Goal: Information Seeking & Learning: Check status

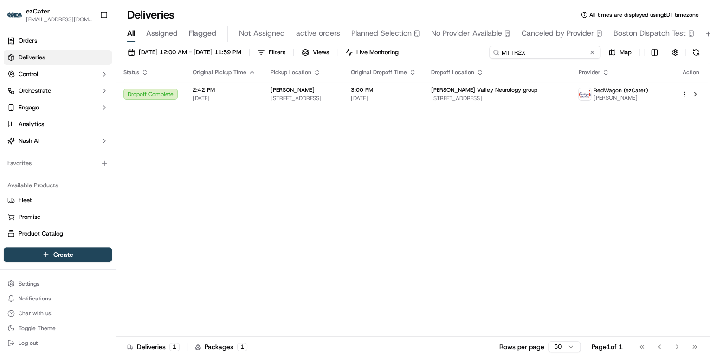
drag, startPoint x: 557, startPoint y: 53, endPoint x: 329, endPoint y: 48, distance: 228.3
click at [329, 48] on div "[DATE] 12:00 AM - [DATE] 11:59 PM Filters Views Live Monitoring MTTR2X Map" at bounding box center [413, 54] width 594 height 17
paste input "WCVF01"
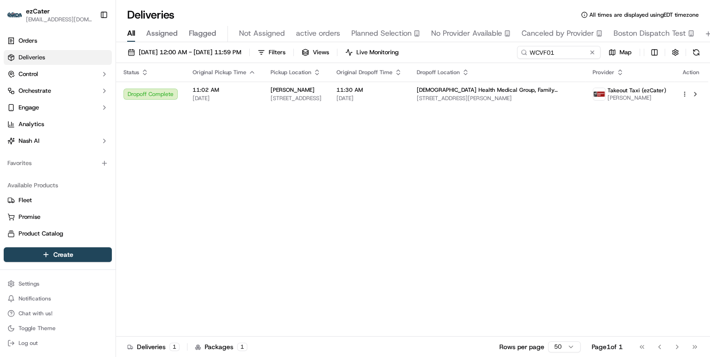
click at [322, 92] on div "[PERSON_NAME]" at bounding box center [296, 89] width 51 height 7
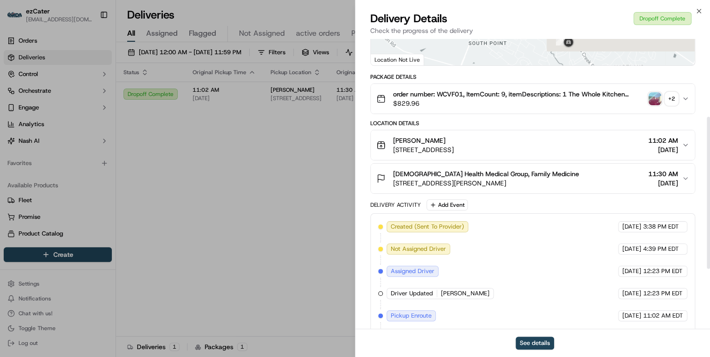
scroll to position [264, 0]
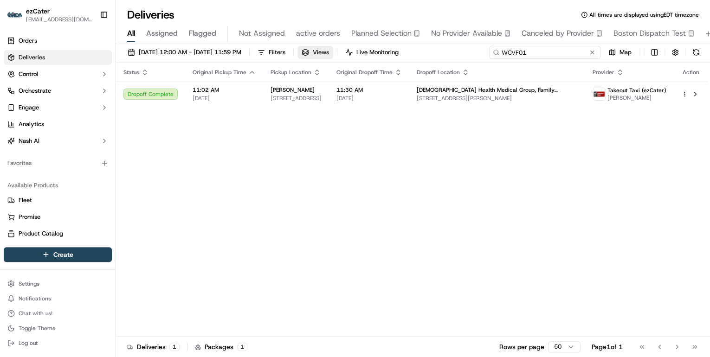
drag, startPoint x: 554, startPoint y: 56, endPoint x: 346, endPoint y: 57, distance: 208.3
click at [347, 57] on div "[DATE] 12:00 AM - [DATE] 11:59 PM Filters Views Live Monitoring WCVF01 Map" at bounding box center [413, 54] width 594 height 17
paste input "2G31QJ"
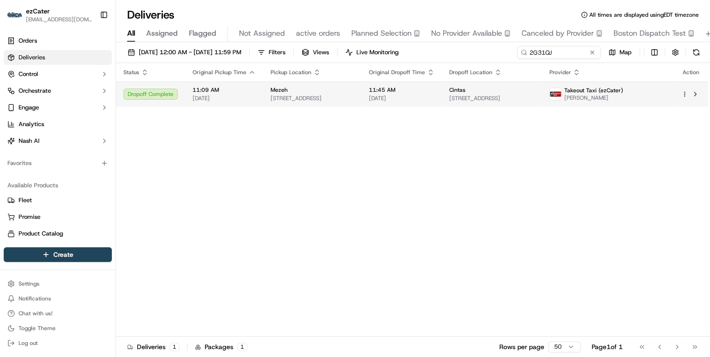
click at [343, 94] on div "Mezeh [STREET_ADDRESS]" at bounding box center [313, 94] width 84 height 16
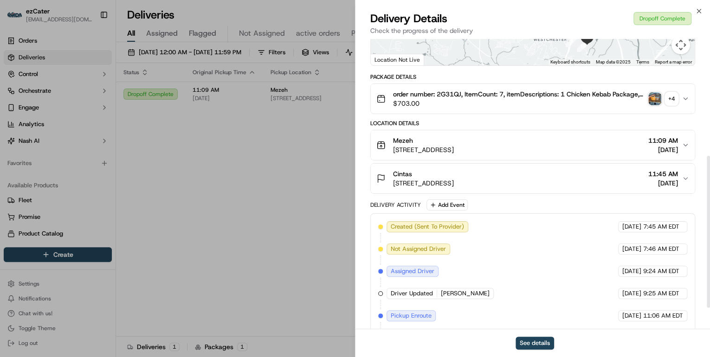
scroll to position [264, 0]
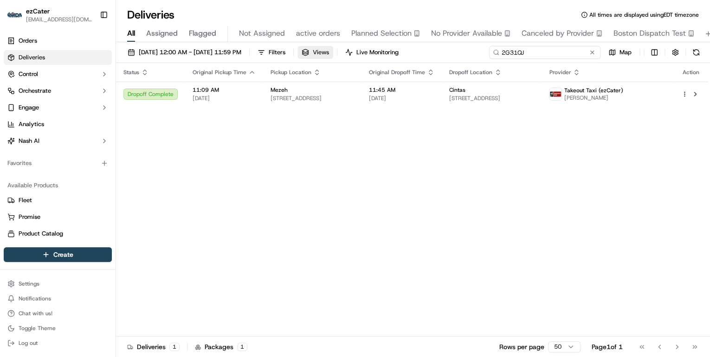
drag, startPoint x: 556, startPoint y: 53, endPoint x: 358, endPoint y: 47, distance: 198.7
click at [358, 47] on div "[DATE] 12:00 AM - [DATE] 11:59 PM Filters Views Live Monitoring 2G31QJ Map" at bounding box center [413, 54] width 594 height 17
paste input "R81U2G"
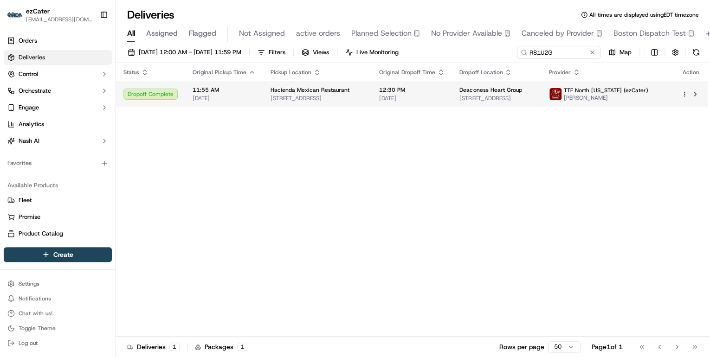
click at [308, 91] on span "Hacienda Mexican Restaurant" at bounding box center [310, 89] width 79 height 7
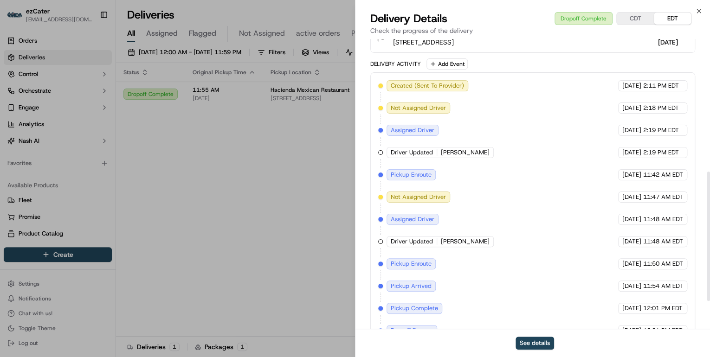
scroll to position [359, 0]
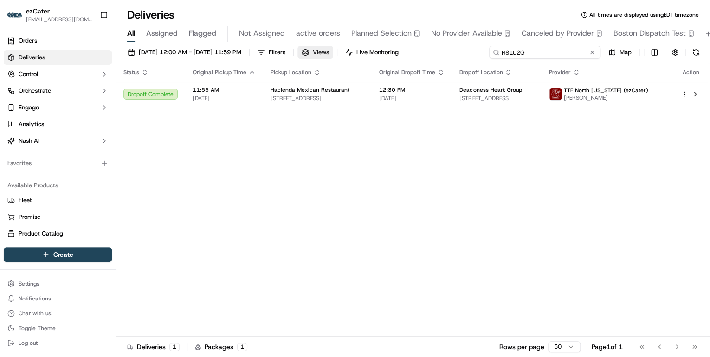
drag, startPoint x: 565, startPoint y: 55, endPoint x: 363, endPoint y: 48, distance: 201.9
click at [363, 48] on div "[DATE] 12:00 AM - [DATE] 11:59 PM Filters Views Live Monitoring R81U2G Map" at bounding box center [413, 54] width 594 height 17
paste input "VU9G2J"
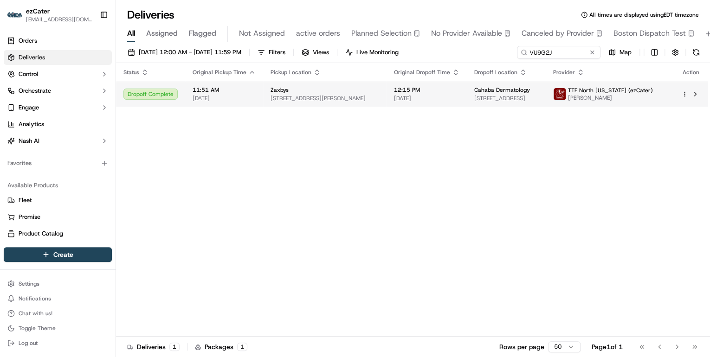
click at [308, 95] on span "[STREET_ADDRESS][PERSON_NAME]" at bounding box center [325, 98] width 109 height 7
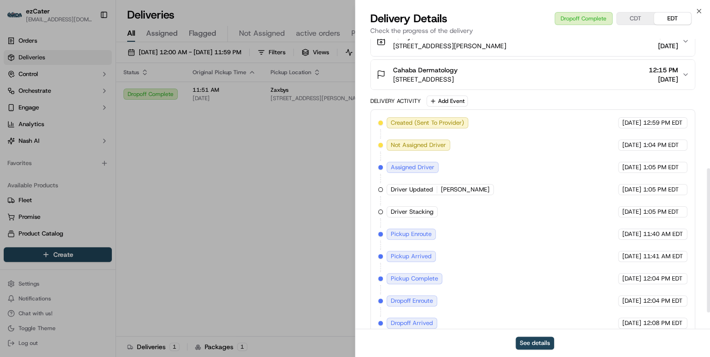
scroll to position [293, 0]
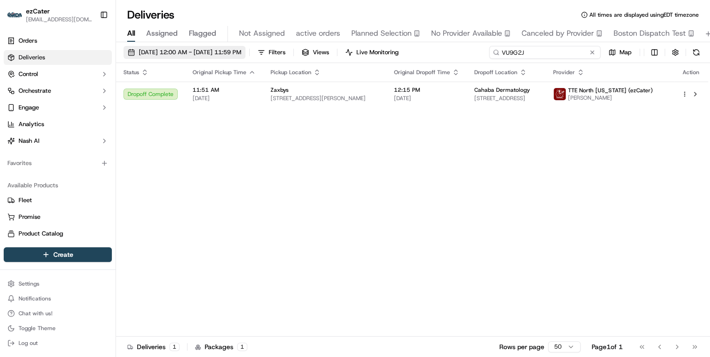
drag, startPoint x: 556, startPoint y: 54, endPoint x: 268, endPoint y: 50, distance: 288.6
click at [268, 50] on div "[DATE] 12:00 AM - [DATE] 11:59 PM Filters Views Live Monitoring VU9G2J Map" at bounding box center [413, 54] width 594 height 17
paste input "924F4E"
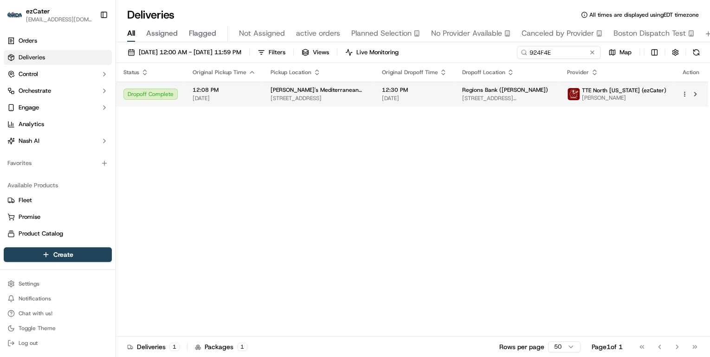
click at [254, 95] on td "12:08 PM [DATE]" at bounding box center [224, 94] width 78 height 25
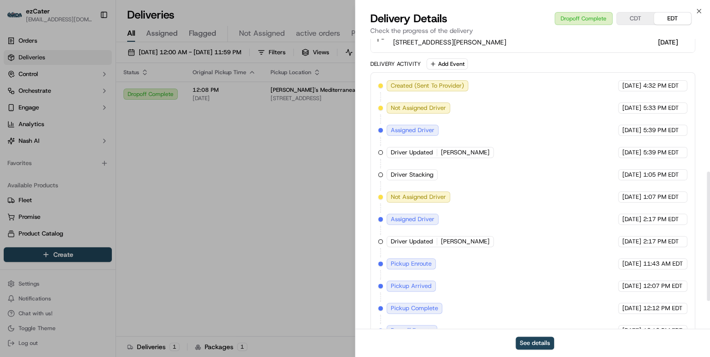
scroll to position [359, 0]
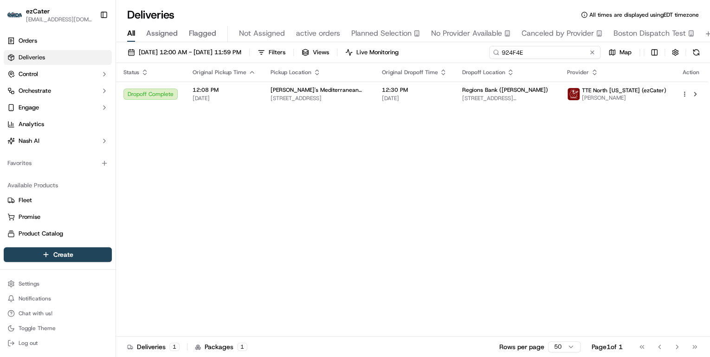
drag, startPoint x: 553, startPoint y: 51, endPoint x: 366, endPoint y: 47, distance: 187.5
click at [366, 47] on div "[DATE] 12:00 AM - [DATE] 11:59 PM Filters Views Live Monitoring 924F4E Map" at bounding box center [413, 54] width 594 height 17
paste input "E6V67"
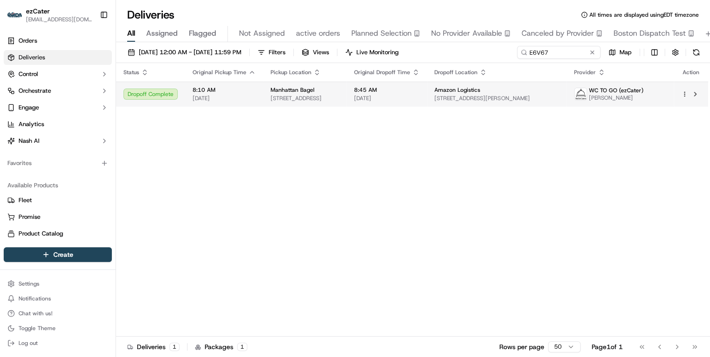
click at [267, 97] on td "Manhattan Bagel [STREET_ADDRESS]" at bounding box center [305, 94] width 84 height 25
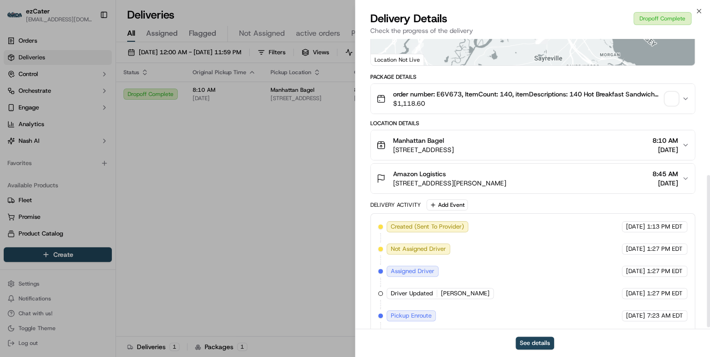
scroll to position [264, 0]
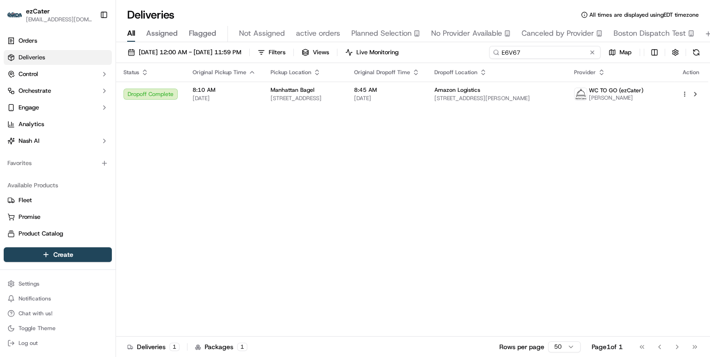
drag, startPoint x: 556, startPoint y: 50, endPoint x: 365, endPoint y: 54, distance: 191.2
click at [365, 54] on div "[DATE] 12:00 AM - [DATE] 11:59 PM Filters Views Live Monitoring E6V67 Map" at bounding box center [413, 54] width 594 height 17
paste input "56PAZ"
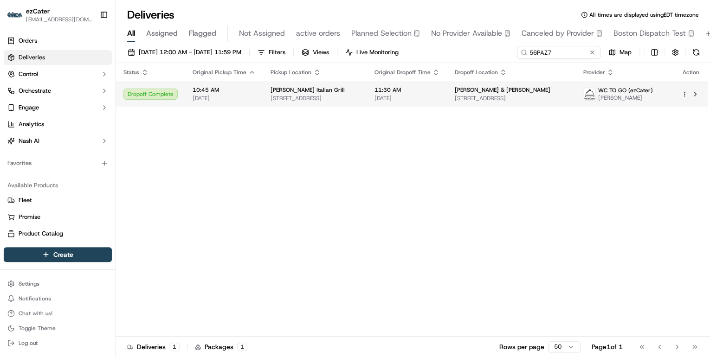
click at [263, 99] on td "Carrabba's Italian Grill [STREET_ADDRESS]" at bounding box center [314, 94] width 103 height 25
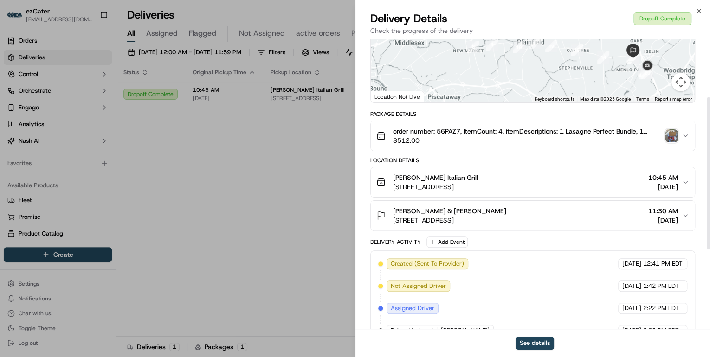
scroll to position [264, 0]
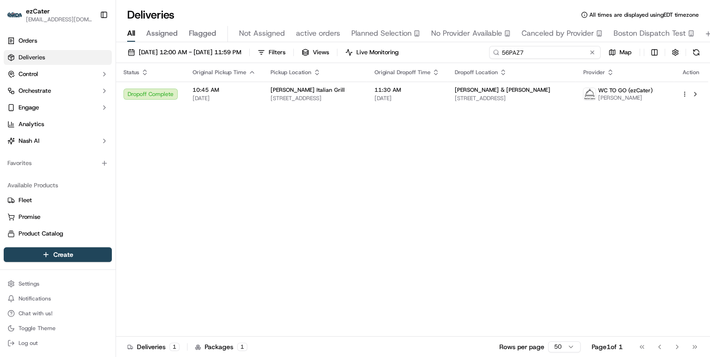
drag, startPoint x: 564, startPoint y: 54, endPoint x: 294, endPoint y: 60, distance: 270.1
click at [295, 60] on div "[DATE] 12:00 AM - [DATE] 11:59 PM Filters Views Live Monitoring 56PAZ7 Map" at bounding box center [413, 54] width 594 height 17
paste input "G8F3QM"
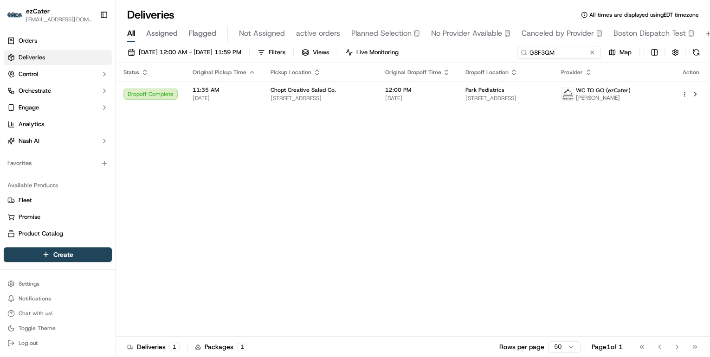
click at [277, 97] on span "[STREET_ADDRESS]" at bounding box center [320, 98] width 99 height 7
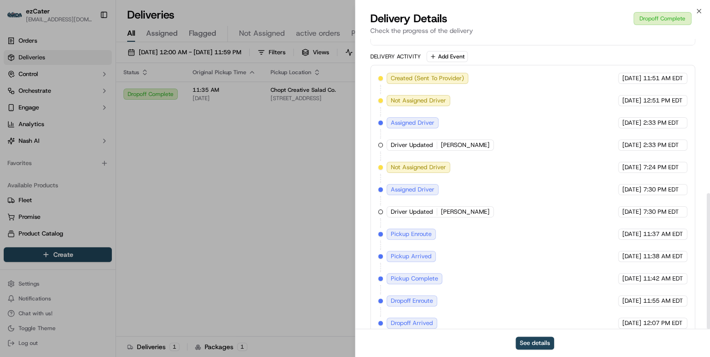
scroll to position [329, 0]
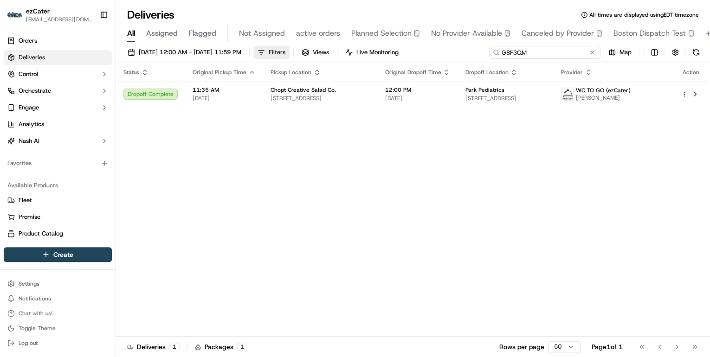
drag, startPoint x: 554, startPoint y: 53, endPoint x: 317, endPoint y: 51, distance: 237.1
click at [317, 51] on div "[DATE] 12:00 AM - [DATE] 11:59 PM Filters Views Live Monitoring G8F3QM Map" at bounding box center [413, 54] width 594 height 17
paste input "J8Q1RW"
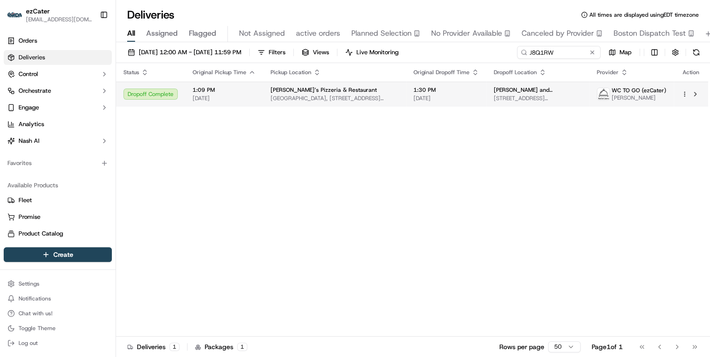
click at [251, 92] on span "1:09 PM" at bounding box center [224, 89] width 63 height 7
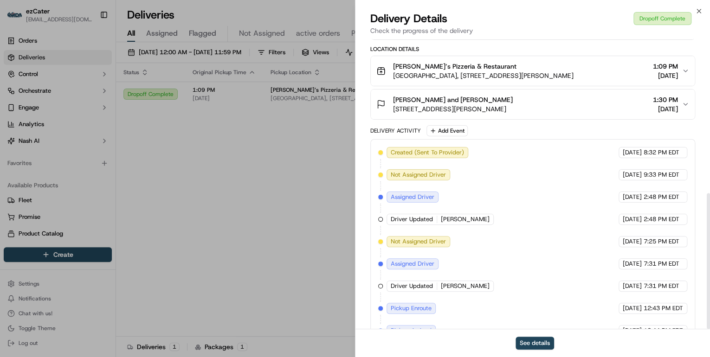
scroll to position [329, 0]
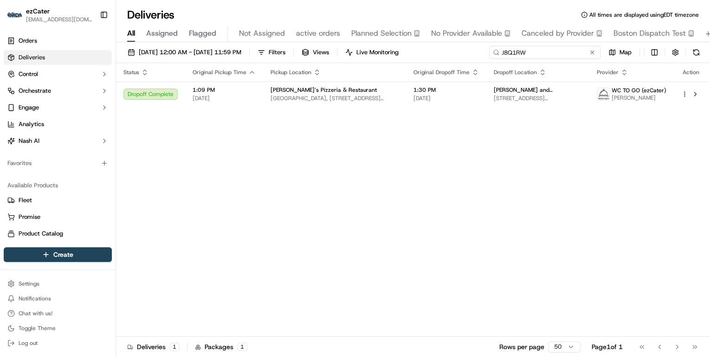
drag, startPoint x: 566, startPoint y: 56, endPoint x: 274, endPoint y: 29, distance: 293.0
click at [275, 29] on div "Deliveries All times are displayed using EDT timezone All Assigned Flagged Not …" at bounding box center [413, 178] width 594 height 357
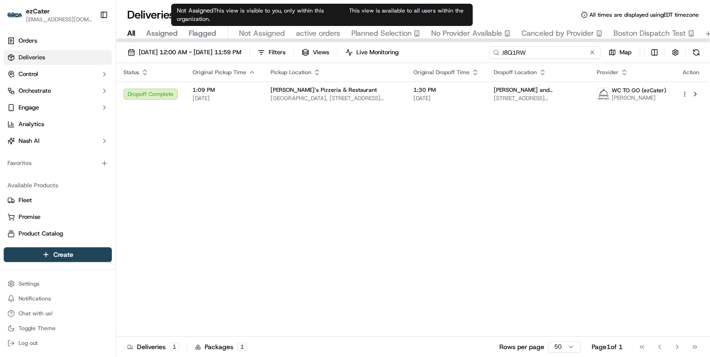
paste input "EPHUPT"
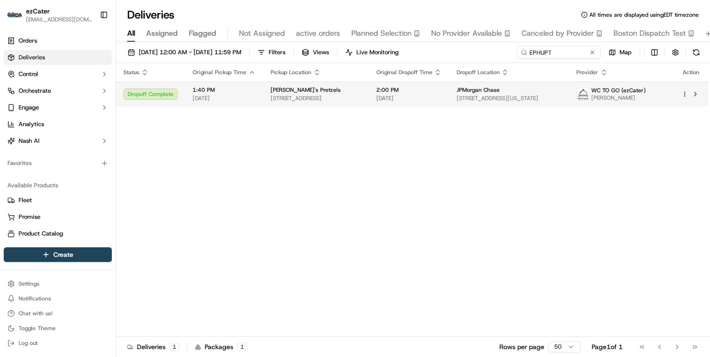
click at [269, 103] on td "[PERSON_NAME]'s Pretzels [STREET_ADDRESS]" at bounding box center [315, 94] width 105 height 25
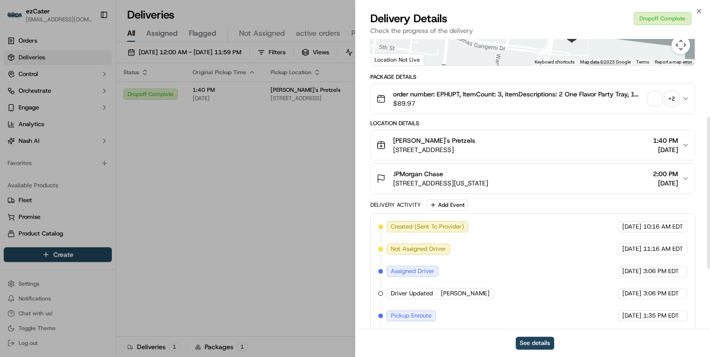
scroll to position [264, 0]
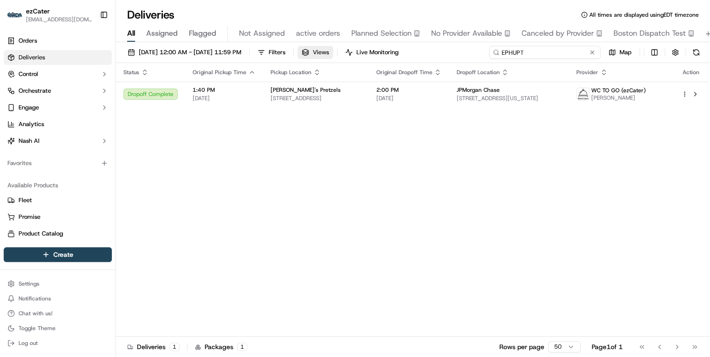
drag, startPoint x: 557, startPoint y: 54, endPoint x: 355, endPoint y: 56, distance: 201.4
click at [355, 56] on div "[DATE] 12:00 AM - [DATE] 11:59 PM Filters Views Live Monitoring EPHUPT Map" at bounding box center [413, 54] width 594 height 17
paste input "J8Q1RW"
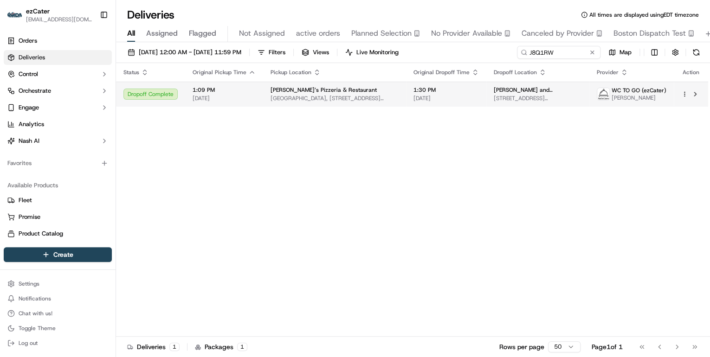
click at [316, 97] on span "[GEOGRAPHIC_DATA], [STREET_ADDRESS][PERSON_NAME]" at bounding box center [335, 98] width 128 height 7
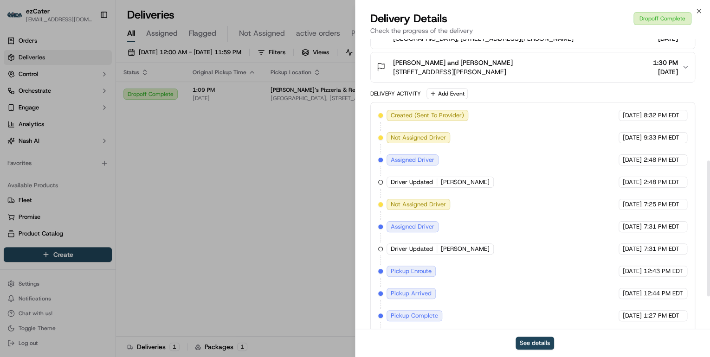
scroll to position [329, 0]
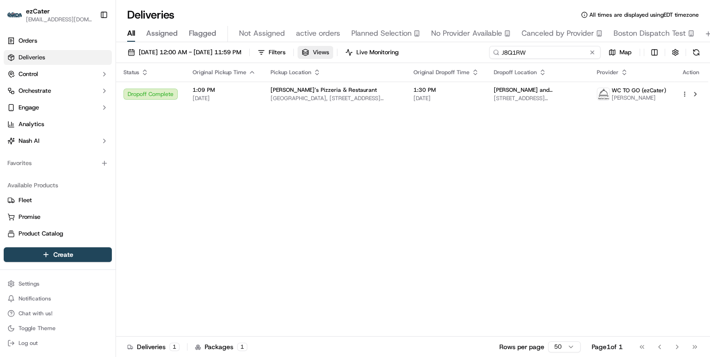
drag, startPoint x: 555, startPoint y: 55, endPoint x: 353, endPoint y: 54, distance: 202.3
click at [353, 54] on div "[DATE] 12:00 AM - [DATE] 11:59 PM Filters Views Live Monitoring J8Q1RW Map" at bounding box center [413, 54] width 594 height 17
paste input "F196Z"
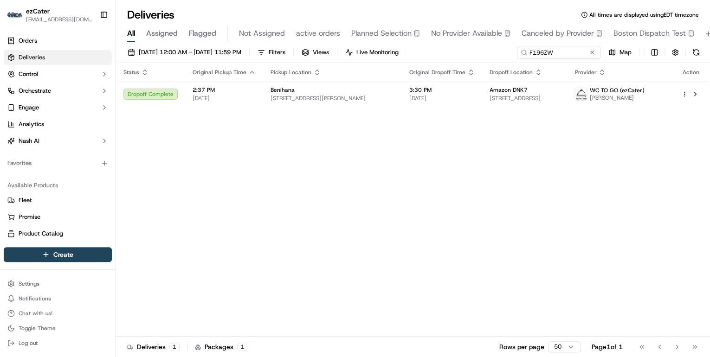
click at [260, 94] on td "2:37 PM [DATE]" at bounding box center [224, 94] width 78 height 25
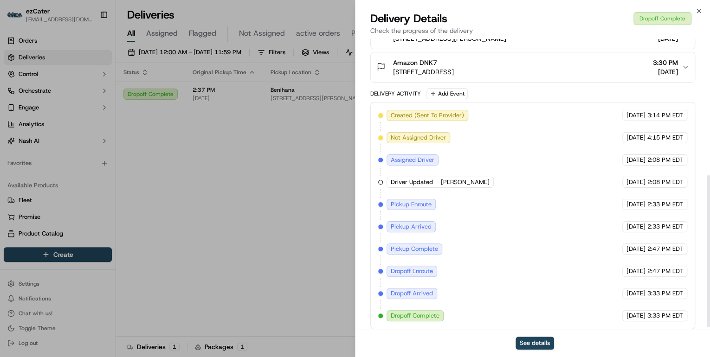
scroll to position [264, 0]
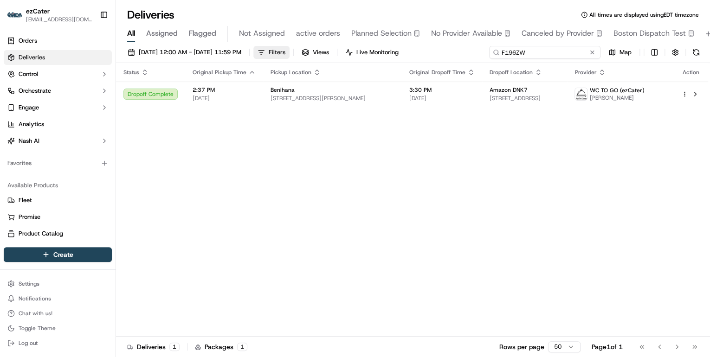
drag, startPoint x: 567, startPoint y: 52, endPoint x: 308, endPoint y: 52, distance: 259.4
click at [325, 52] on div "[DATE] 12:00 AM - [DATE] 11:59 PM Filters Views Live Monitoring F196ZW Map" at bounding box center [413, 54] width 594 height 17
paste input "QTM7PY"
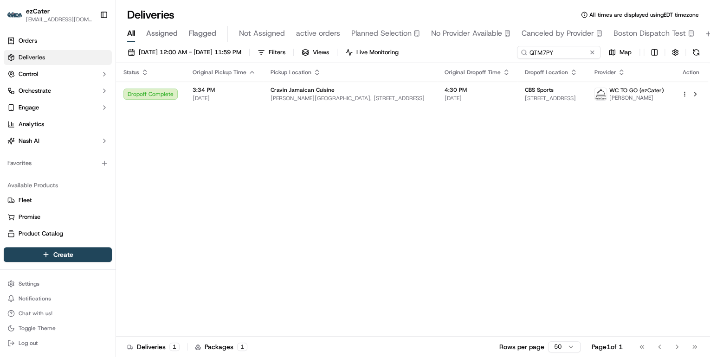
click at [306, 95] on span "[PERSON_NAME][GEOGRAPHIC_DATA], [STREET_ADDRESS]" at bounding box center [350, 98] width 159 height 7
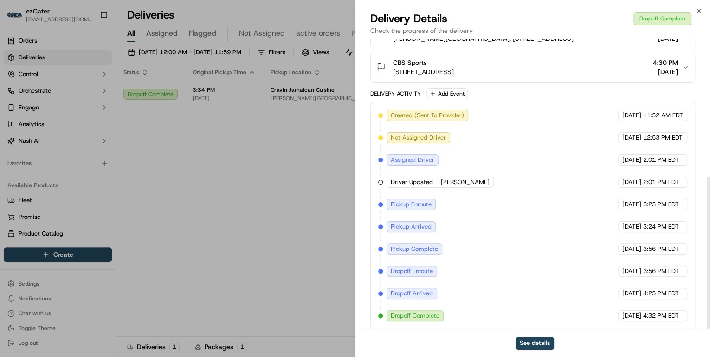
scroll to position [264, 0]
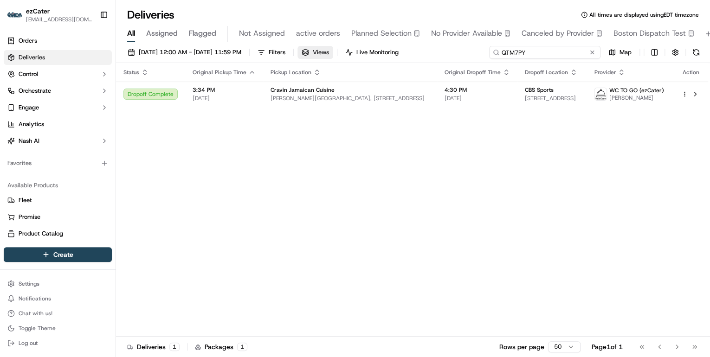
drag, startPoint x: 567, startPoint y: 54, endPoint x: 336, endPoint y: 54, distance: 231.1
click at [336, 54] on div "[DATE] 12:00 AM - [DATE] 11:59 PM Filters Views Live Monitoring QTM7PY Map" at bounding box center [413, 54] width 594 height 17
paste input "FH4-44Z"
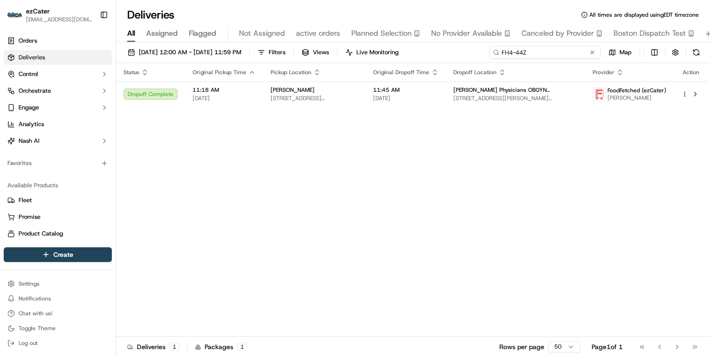
type input "FH4-44Z"
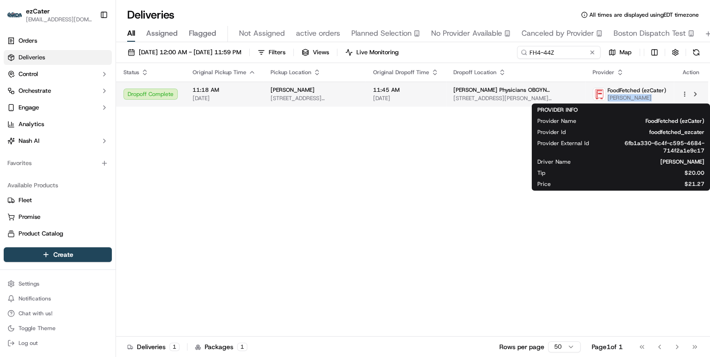
drag, startPoint x: 644, startPoint y: 100, endPoint x: 608, endPoint y: 101, distance: 35.7
click at [608, 101] on span "[PERSON_NAME]" at bounding box center [636, 97] width 59 height 7
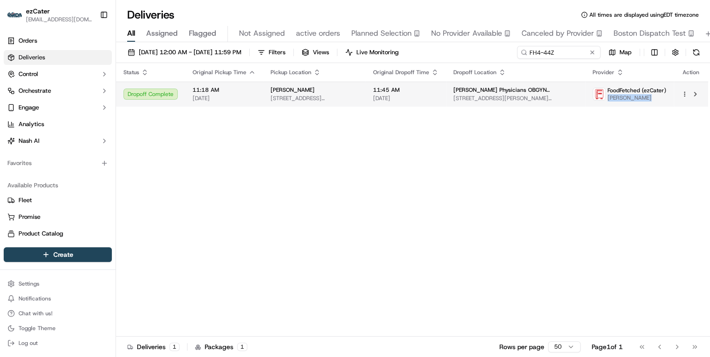
copy span "[PERSON_NAME]"
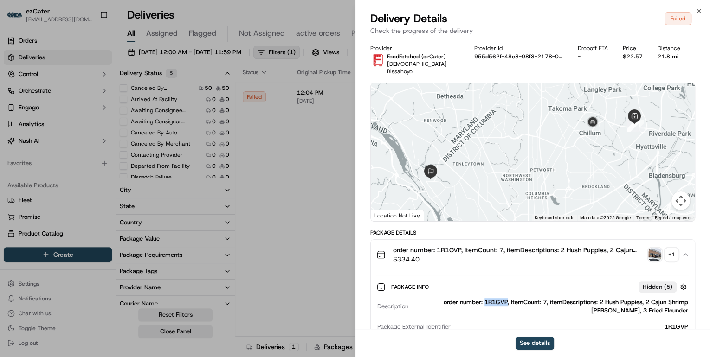
scroll to position [100, 0]
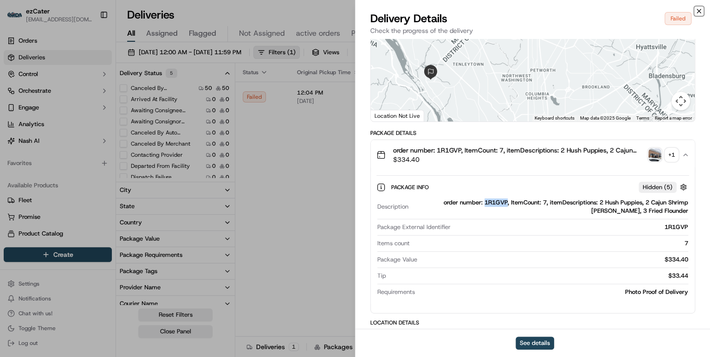
click at [696, 12] on icon "button" at bounding box center [698, 10] width 7 height 7
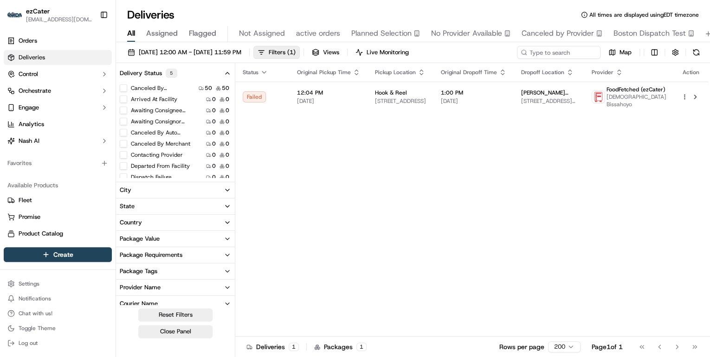
scroll to position [0, 0]
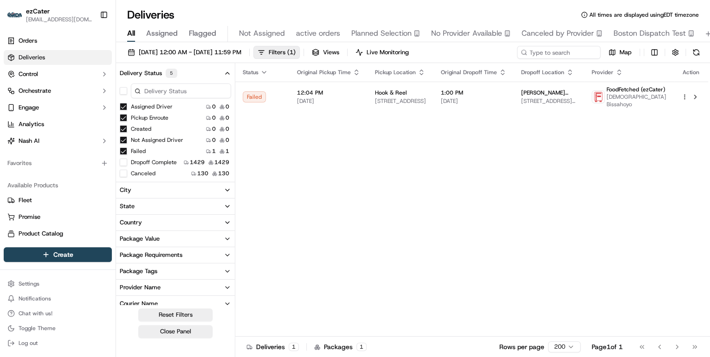
click at [123, 108] on button "Assigned Driver" at bounding box center [123, 106] width 7 height 7
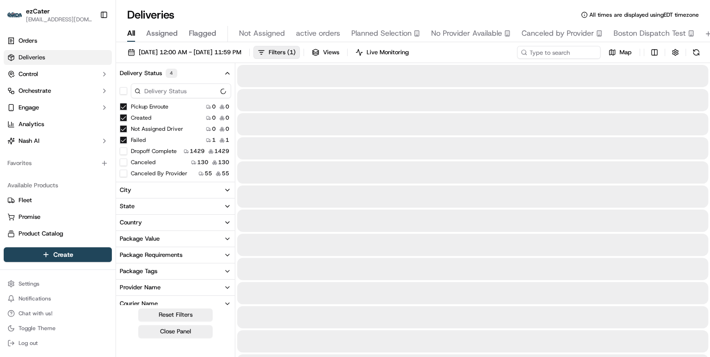
click at [124, 107] on button "Pickup Enroute" at bounding box center [123, 106] width 7 height 7
click at [124, 107] on button "Created" at bounding box center [123, 106] width 7 height 7
click at [124, 108] on button "Not Assigned Driver" at bounding box center [123, 106] width 7 height 7
click at [123, 107] on button "Failed" at bounding box center [123, 106] width 7 height 7
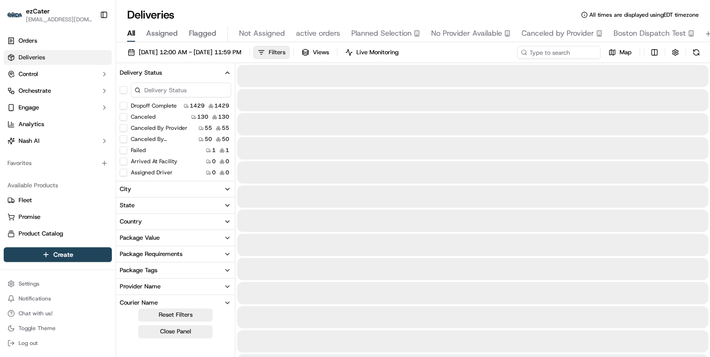
click at [290, 55] on button "Filters" at bounding box center [271, 52] width 36 height 13
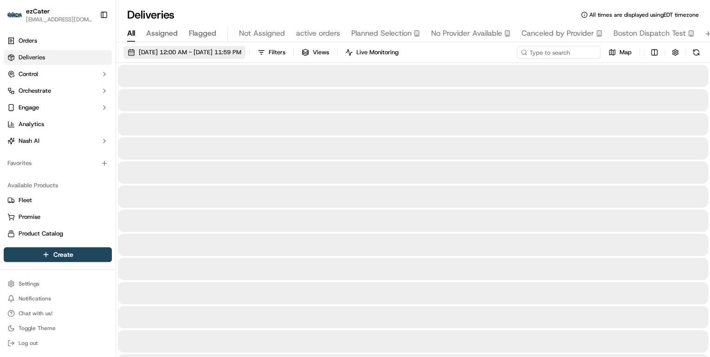
click at [193, 52] on span "09/17/2025 12:00 AM - 09/17/2025 11:59 PM" at bounding box center [190, 52] width 103 height 8
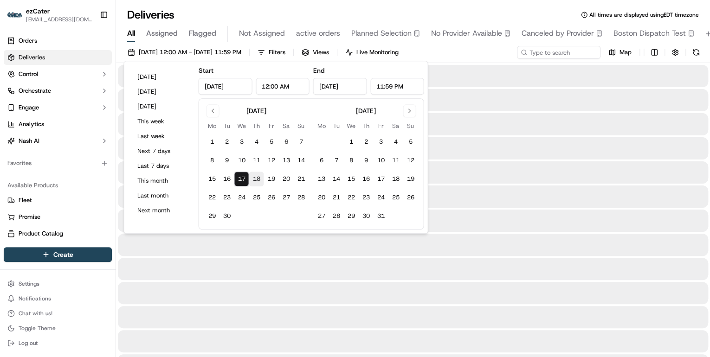
click at [258, 180] on button "18" at bounding box center [256, 179] width 15 height 15
type input "Sep 18, 2025"
click at [258, 180] on button "18" at bounding box center [256, 179] width 15 height 15
type input "Sep 18, 2025"
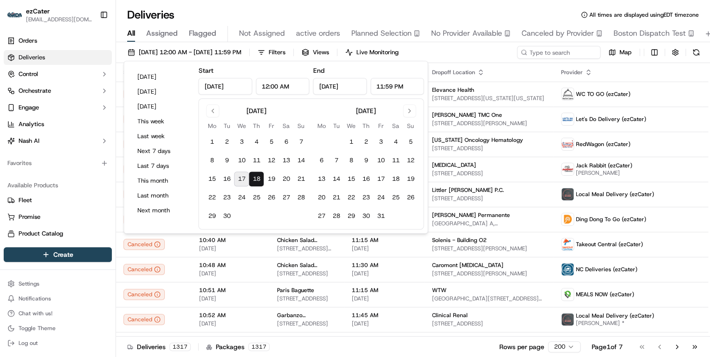
click at [385, 10] on div "Deliveries All times are displayed using EDT timezone" at bounding box center [413, 14] width 594 height 15
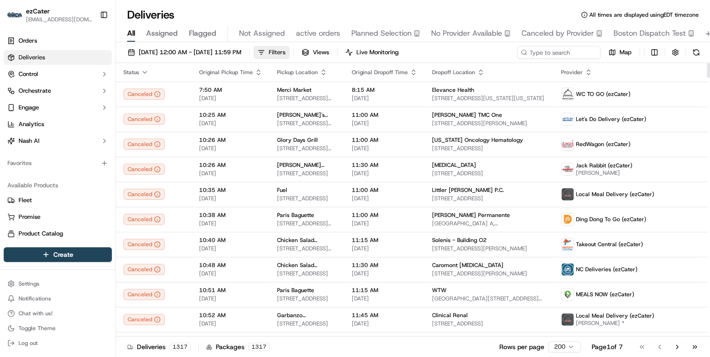
click at [290, 56] on button "Filters" at bounding box center [271, 52] width 36 height 13
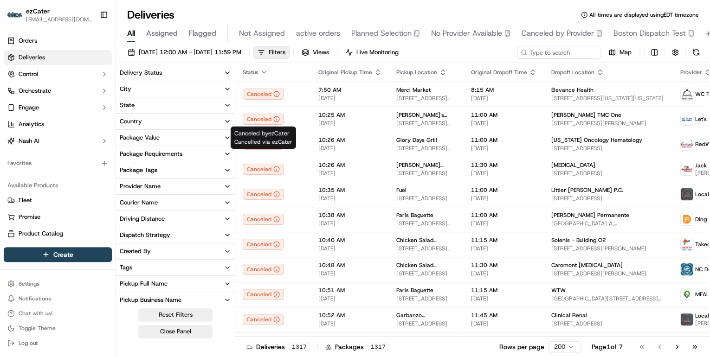
click at [229, 76] on icon "button" at bounding box center [227, 72] width 7 height 7
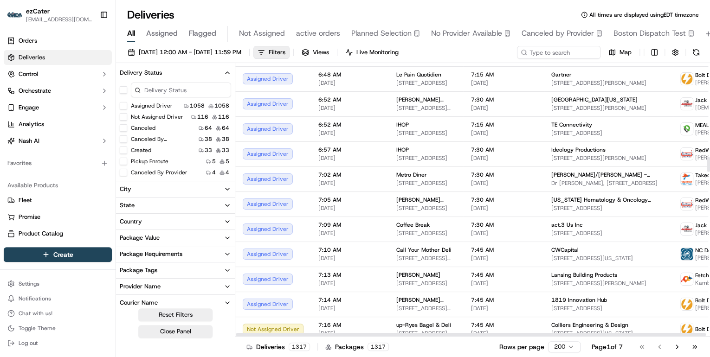
scroll to position [1893, 0]
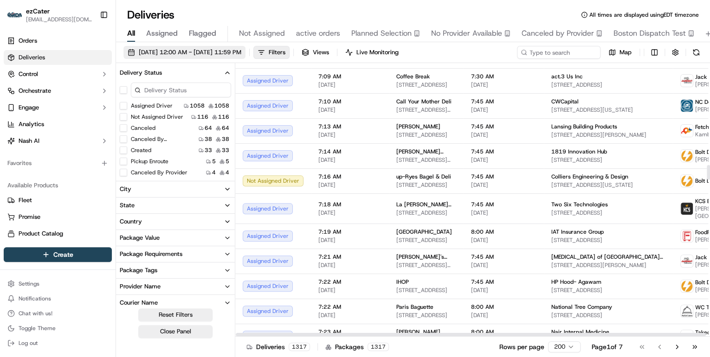
click at [204, 56] on span "09/18/2025 12:00 AM - 09/18/2025 11:59 PM" at bounding box center [190, 52] width 103 height 8
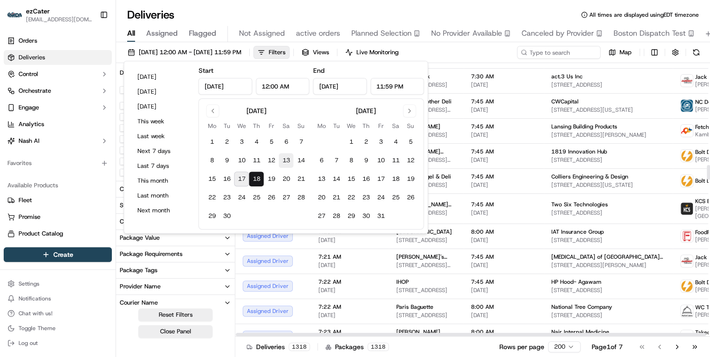
type input "Sep 18, 2025"
type input "12:00 AM"
type input "Sep 18, 2025"
type input "11:59 PM"
click at [302, 180] on button "21" at bounding box center [300, 179] width 15 height 15
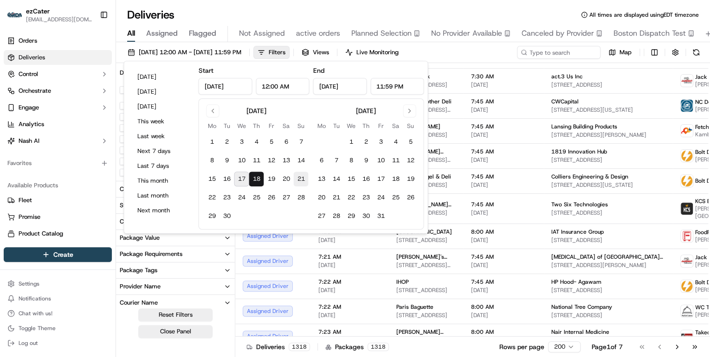
type input "Sep 21, 2025"
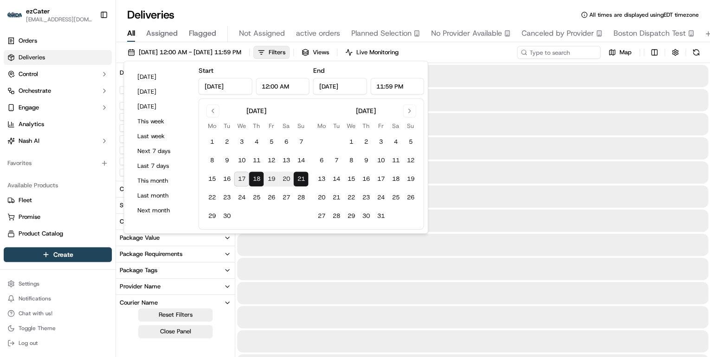
click at [272, 11] on div "Deliveries All times are displayed using EDT timezone" at bounding box center [413, 14] width 594 height 15
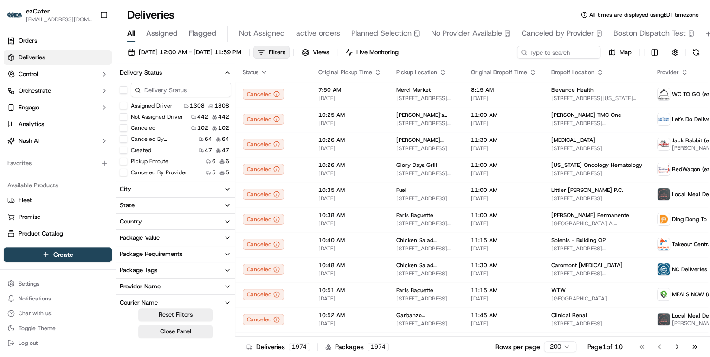
scroll to position [37, 0]
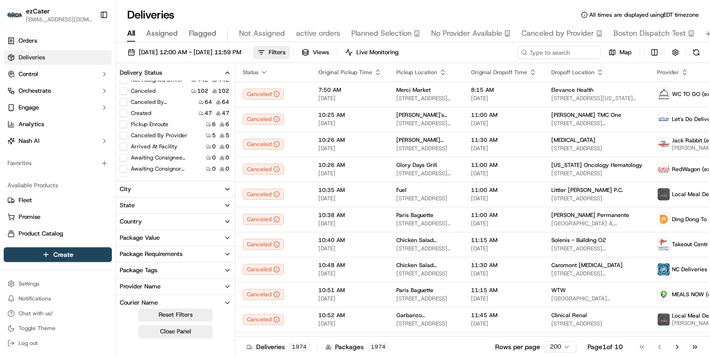
drag, startPoint x: 33, startPoint y: 348, endPoint x: 56, endPoint y: 343, distance: 23.2
click at [33, 348] on button "Log out" at bounding box center [58, 343] width 108 height 13
click at [34, 344] on div "ezCater annamariekinao@gmail.com Toggle Sidebar Orders Deliveries Control Orche…" at bounding box center [355, 178] width 710 height 357
